Goal: Share content

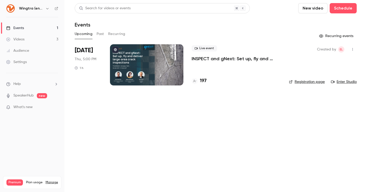
click at [18, 27] on div "Events" at bounding box center [15, 27] width 18 height 5
click at [119, 51] on div at bounding box center [146, 64] width 73 height 41
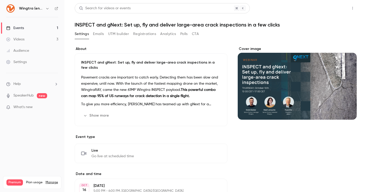
click at [340, 10] on button "Share" at bounding box center [334, 8] width 20 height 10
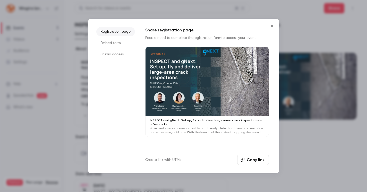
click at [260, 162] on button "Copy link" at bounding box center [253, 160] width 32 height 10
